Goal: Find contact information: Find contact information

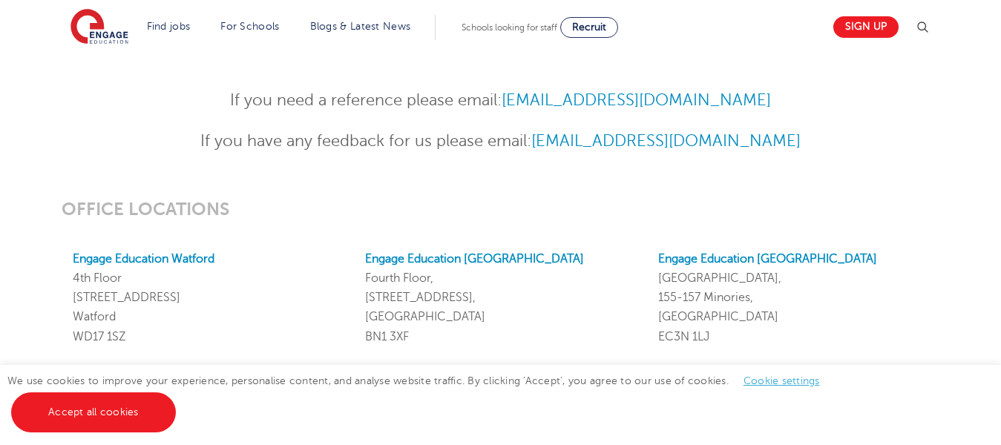
scroll to position [1237, 0]
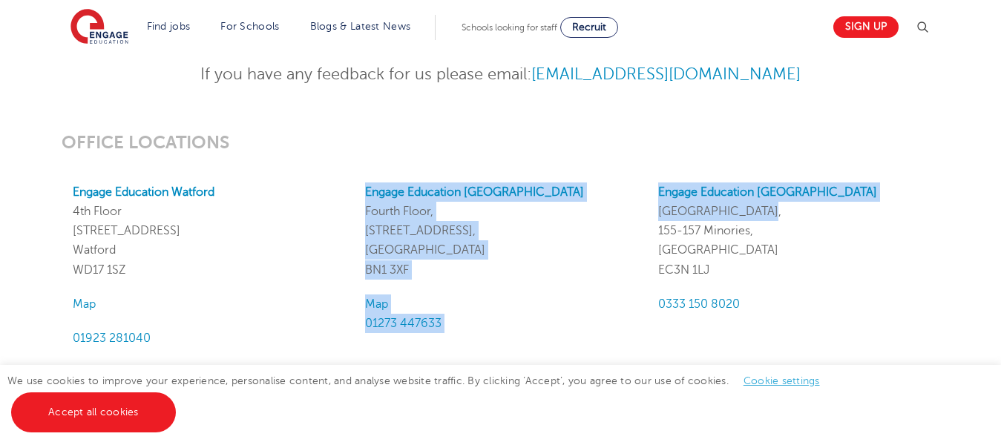
drag, startPoint x: 644, startPoint y: 188, endPoint x: 805, endPoint y: 219, distance: 164.0
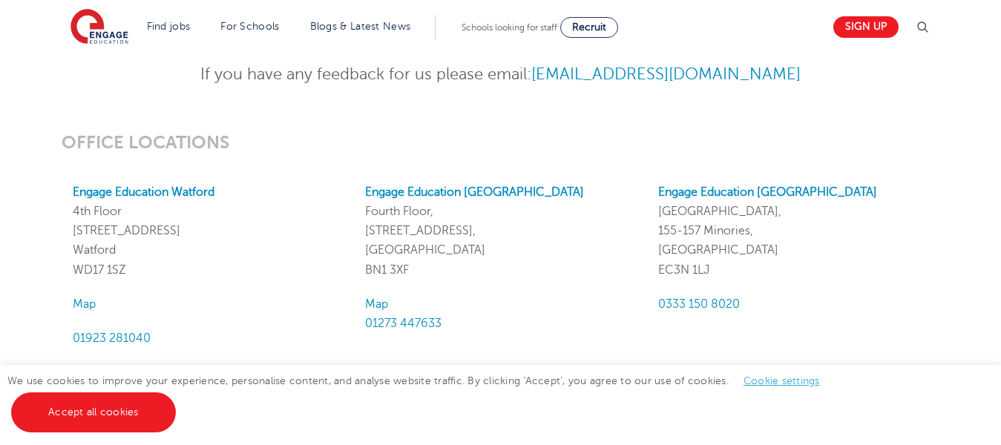
click at [911, 241] on p "Engage Education [GEOGRAPHIC_DATA], [STREET_ADDRESS]" at bounding box center [793, 231] width 270 height 97
drag, startPoint x: 647, startPoint y: 190, endPoint x: 724, endPoint y: 264, distance: 107.1
click at [724, 264] on div "Engage Education [GEOGRAPHIC_DATA], [STREET_ADDRESS] 0333 150 8020" at bounding box center [793, 266] width 292 height 166
copy p "Engage Education [GEOGRAPHIC_DATA], [STREET_ADDRESS]"
